Goal: Task Accomplishment & Management: Manage account settings

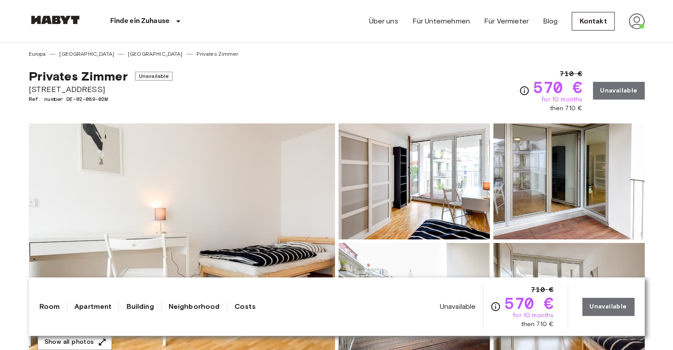
click at [636, 25] on img at bounding box center [636, 21] width 16 height 16
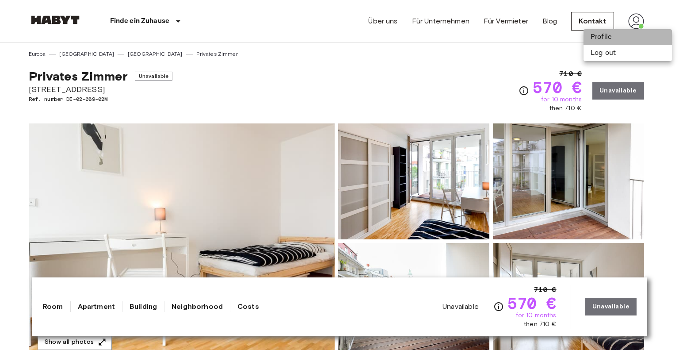
click at [600, 33] on li "Profile" at bounding box center [628, 37] width 88 height 16
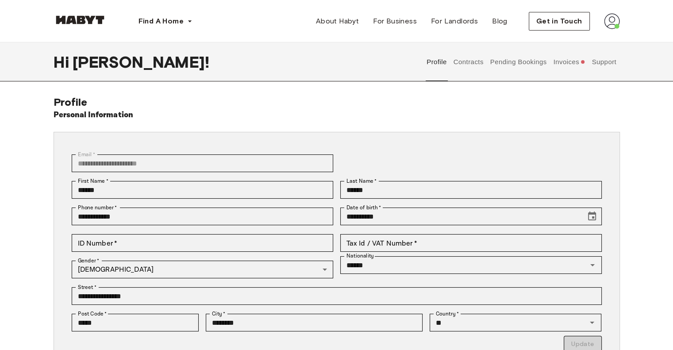
click at [502, 60] on button "Pending Bookings" at bounding box center [518, 61] width 59 height 39
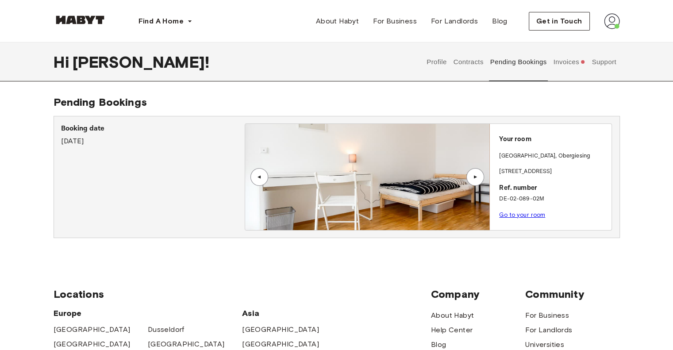
click at [558, 65] on button "Invoices" at bounding box center [569, 61] width 34 height 39
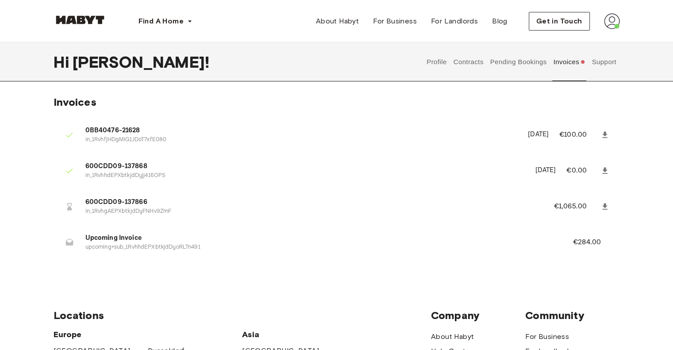
click at [604, 63] on button "Support" at bounding box center [603, 61] width 27 height 39
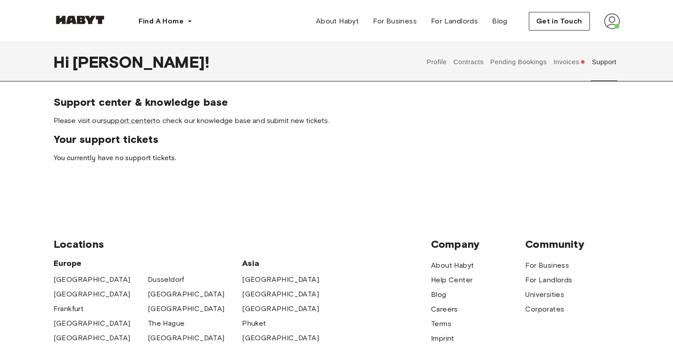
click at [502, 63] on button "Pending Bookings" at bounding box center [518, 61] width 59 height 39
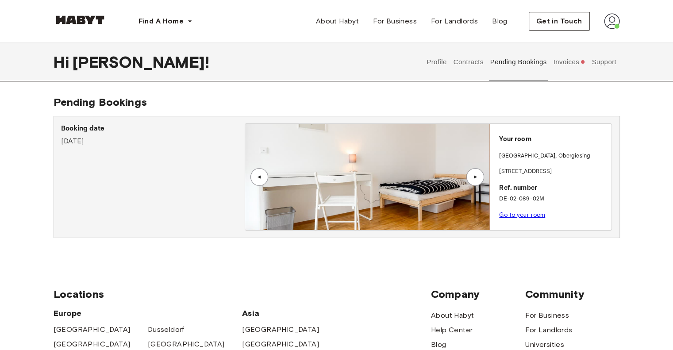
click at [435, 66] on button "Profile" at bounding box center [436, 61] width 23 height 39
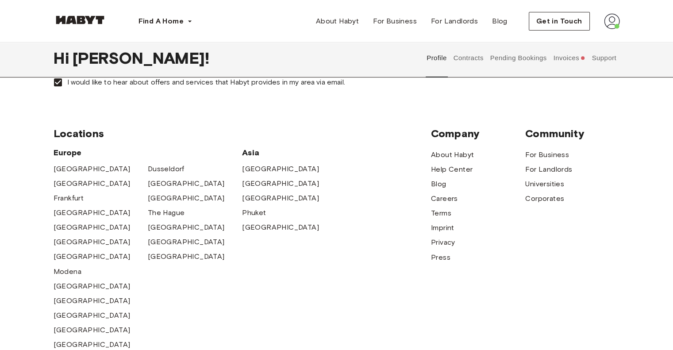
scroll to position [370, 0]
